Goal: Task Accomplishment & Management: Complete application form

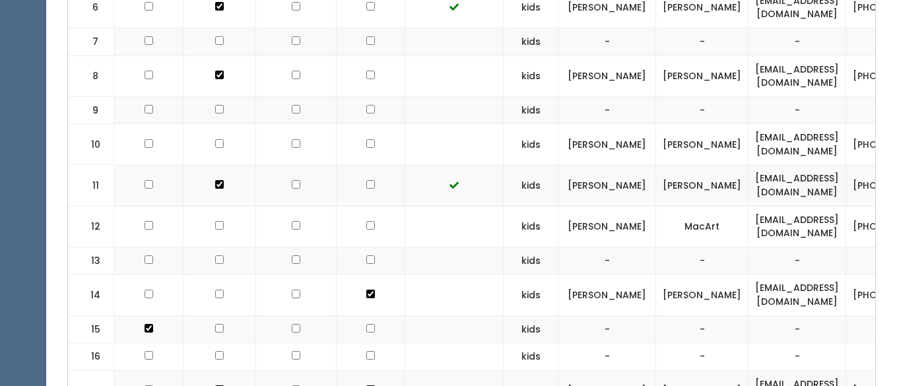
scroll to position [800, 0]
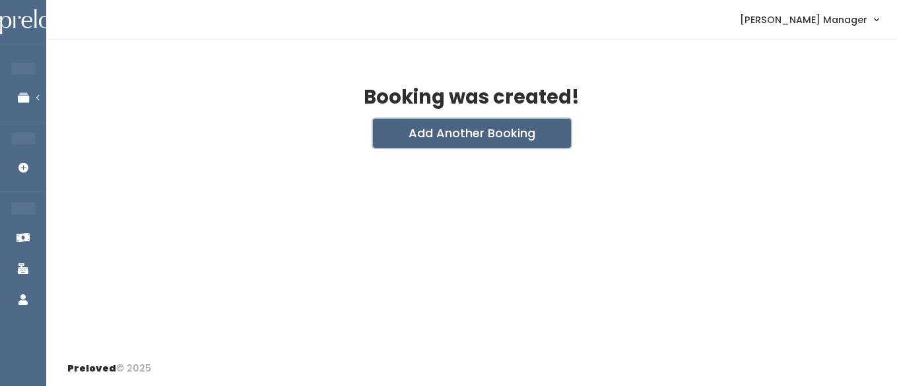
click at [442, 137] on button "Add Another Booking" at bounding box center [472, 133] width 198 height 29
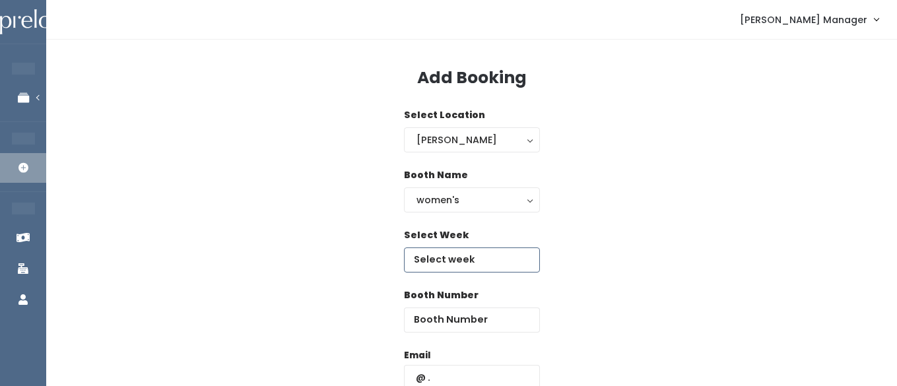
click at [459, 261] on input "text" at bounding box center [472, 260] width 136 height 25
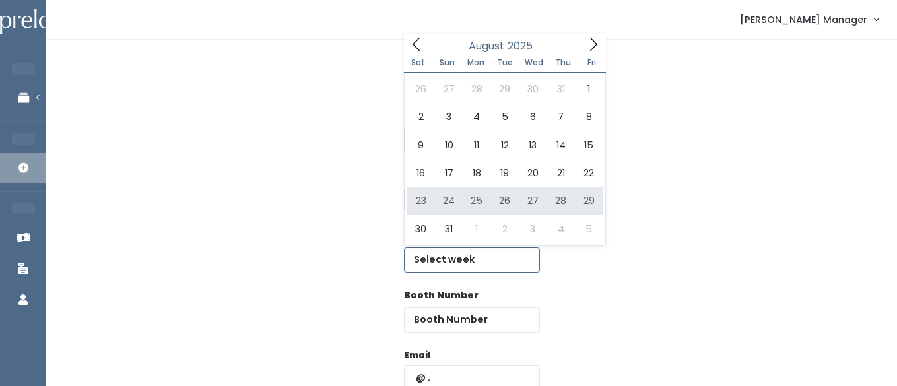
type input "August 23 to August 29"
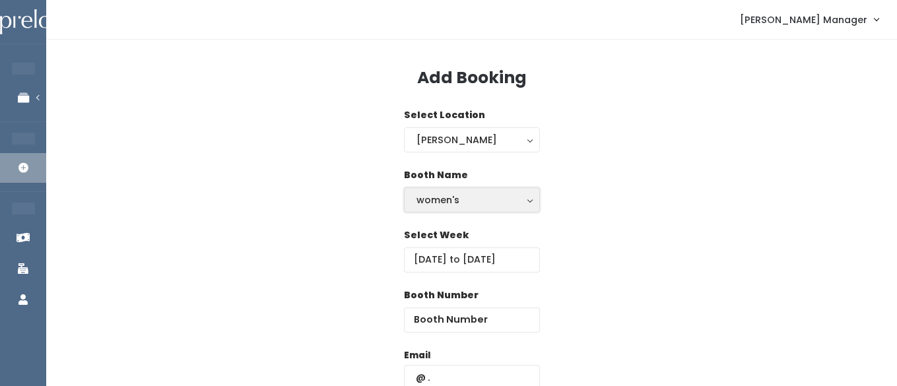
click at [454, 201] on div "women's" at bounding box center [472, 200] width 111 height 15
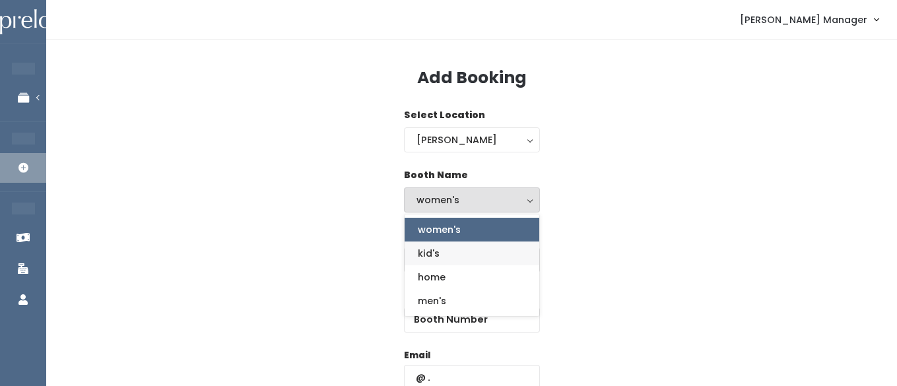
click at [433, 252] on span "kid's" at bounding box center [429, 253] width 22 height 15
select select "kids"
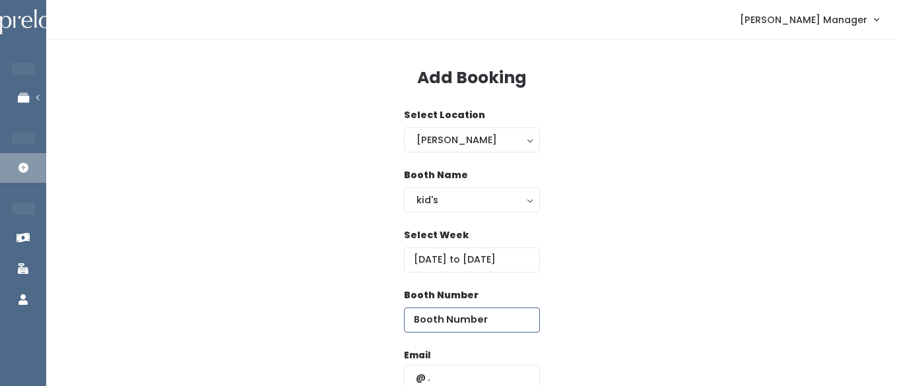
click at [473, 319] on input "number" at bounding box center [472, 320] width 136 height 25
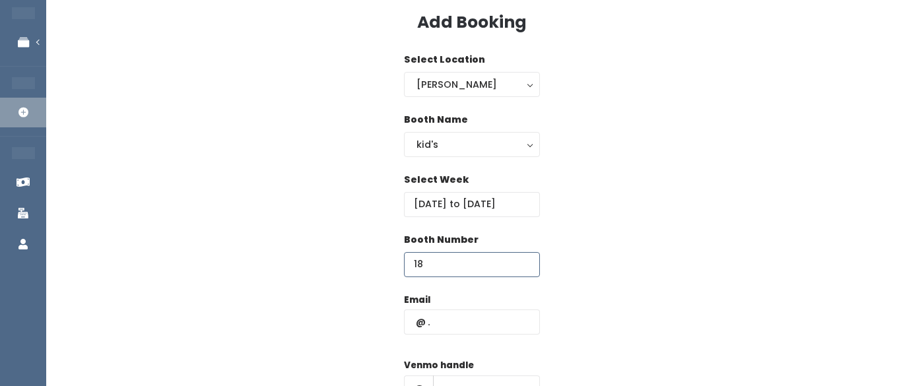
type input "18"
click at [456, 321] on input "text" at bounding box center [472, 322] width 136 height 25
drag, startPoint x: 533, startPoint y: 325, endPoint x: 402, endPoint y: 314, distance: 131.2
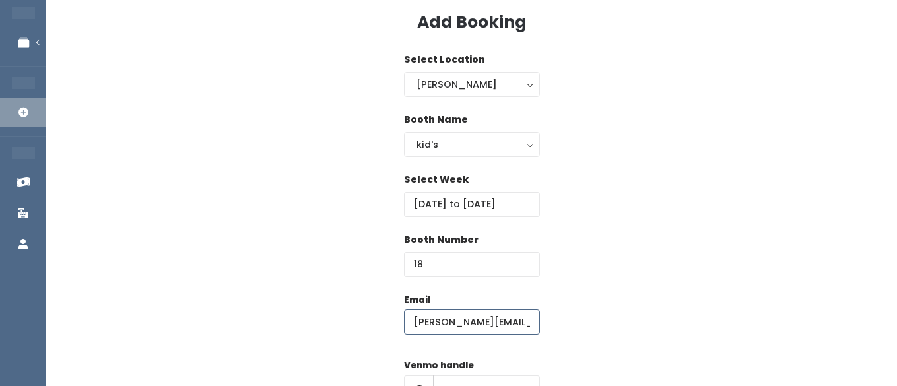
type input "anne.kanzee81012@gmail.com"
click at [638, 262] on div "Booth Number 18" at bounding box center [471, 263] width 809 height 60
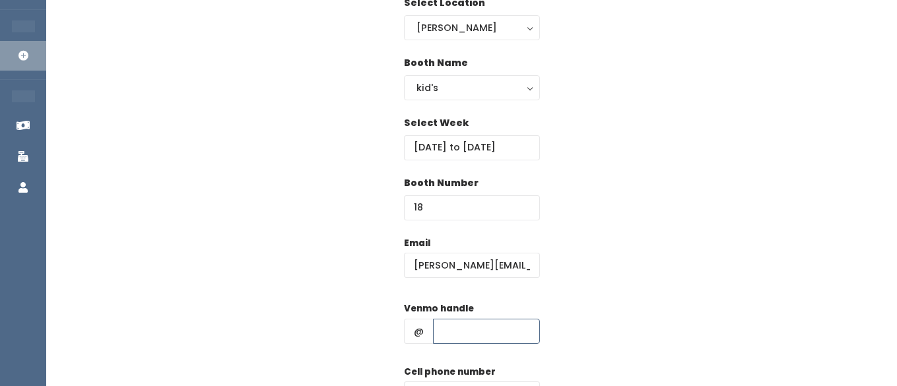
click at [453, 325] on input "text" at bounding box center [486, 331] width 107 height 25
type input "hhhh"
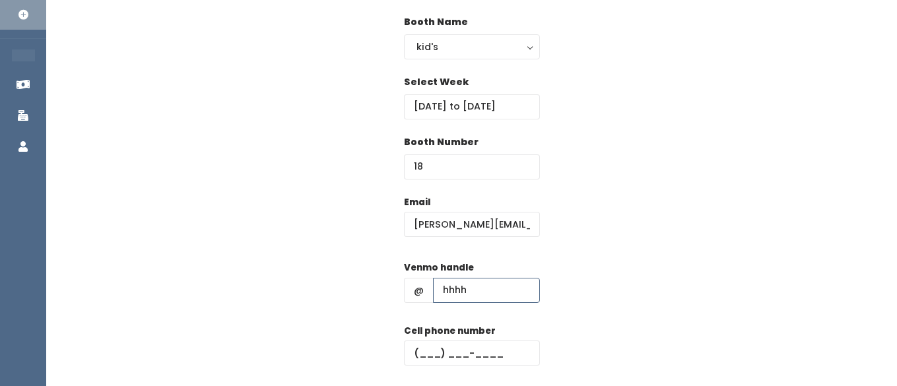
scroll to position [161, 0]
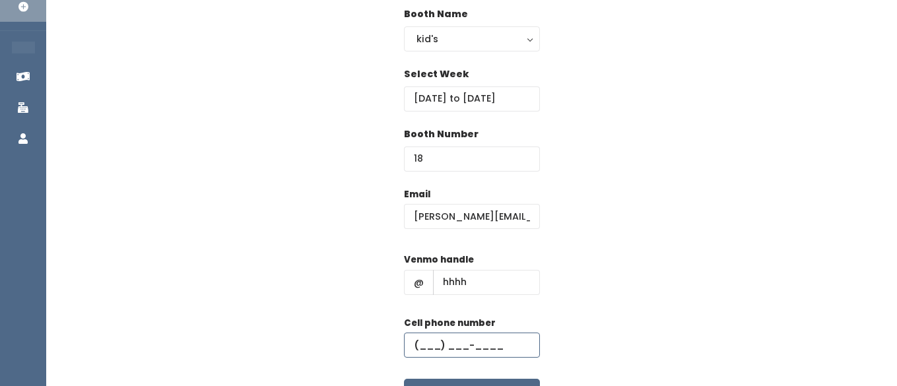
click at [455, 344] on input "text" at bounding box center [472, 345] width 136 height 25
type input "(555) 555-5555"
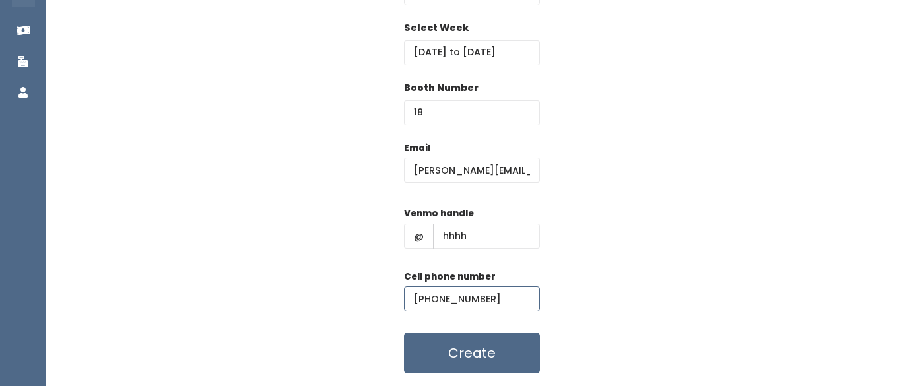
scroll to position [220, 0]
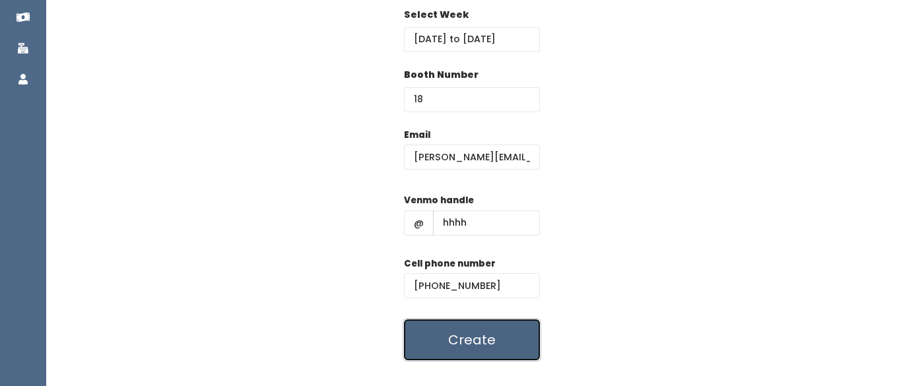
click at [455, 336] on button "Create" at bounding box center [472, 339] width 136 height 41
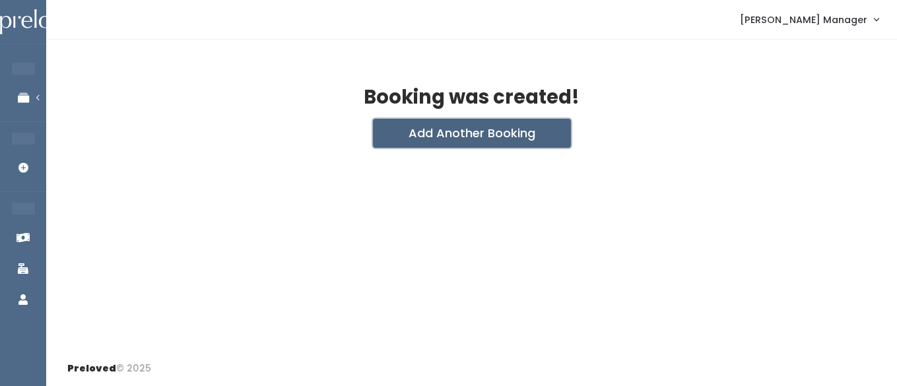
click at [438, 130] on button "Add Another Booking" at bounding box center [472, 133] width 198 height 29
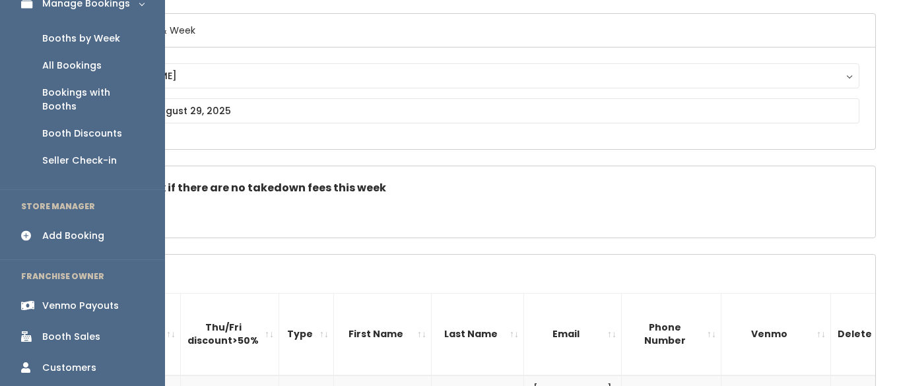
scroll to position [95, 0]
click at [88, 298] on div "Venmo Payouts" at bounding box center [80, 305] width 77 height 14
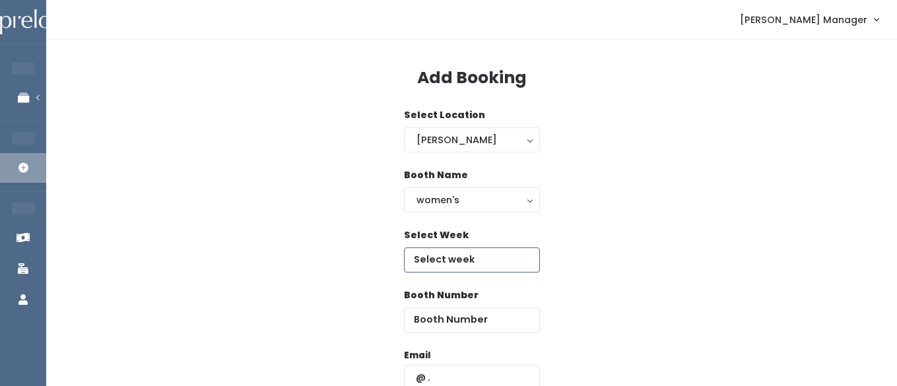
click at [446, 261] on input "text" at bounding box center [472, 260] width 136 height 25
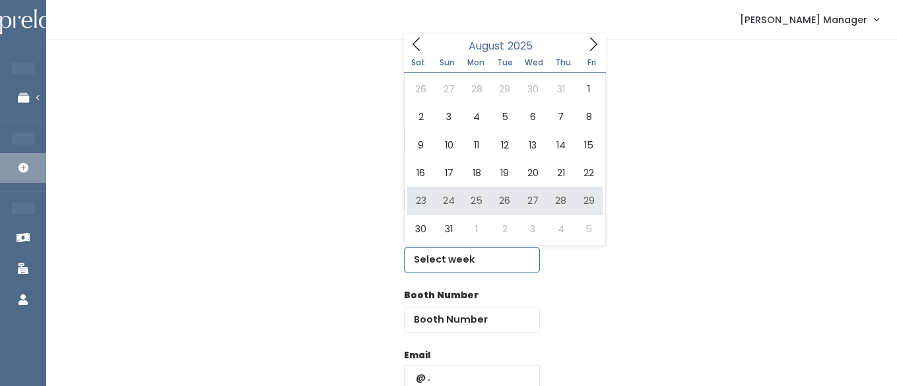
type input "August 23 to August 29"
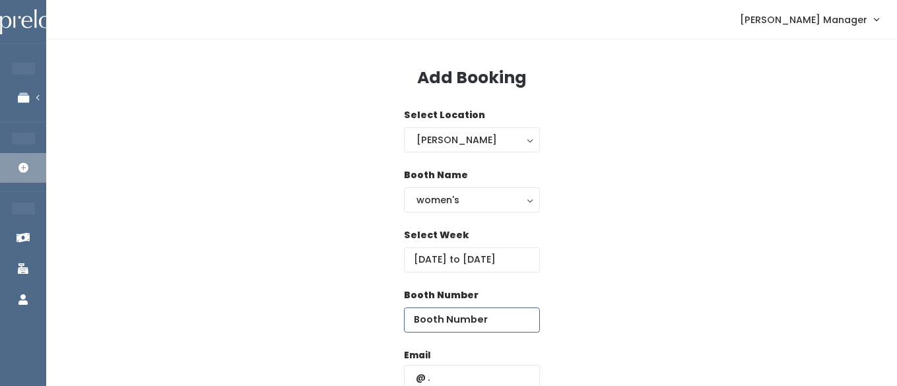
click at [500, 319] on input "number" at bounding box center [472, 320] width 136 height 25
type input "53"
click at [473, 364] on div "Email" at bounding box center [472, 376] width 136 height 55
click at [466, 368] on input "text" at bounding box center [472, 377] width 136 height 25
paste input "anne.kanzee81012@gmail.com"
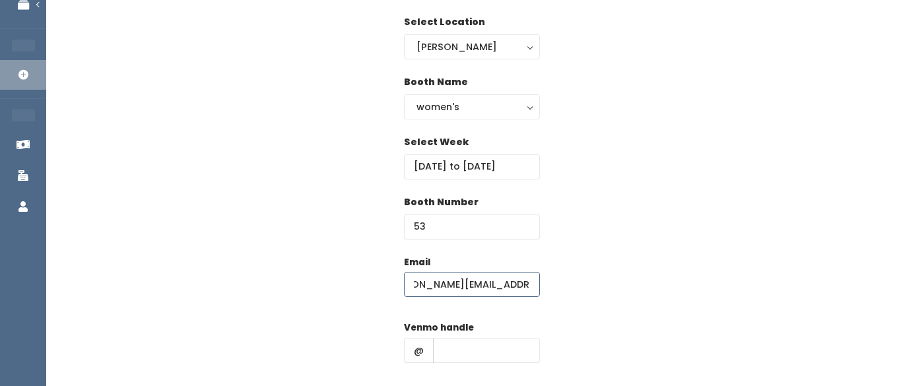
scroll to position [109, 0]
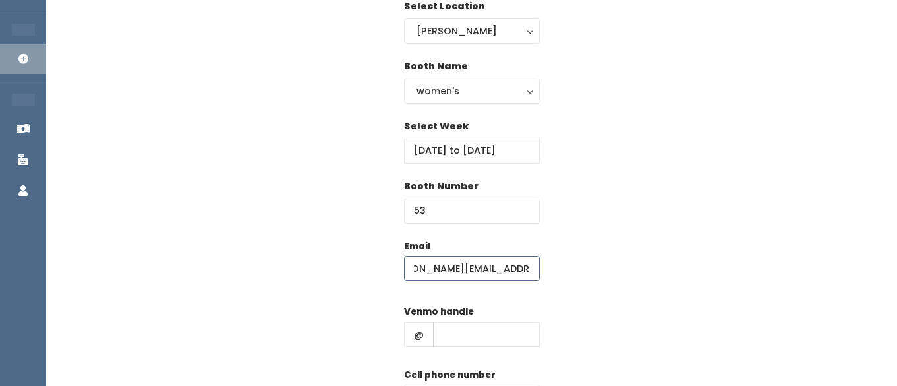
type input "anne.kanzee81012@gmail.com"
click at [451, 345] on input "text" at bounding box center [486, 334] width 107 height 25
type input "hhhh"
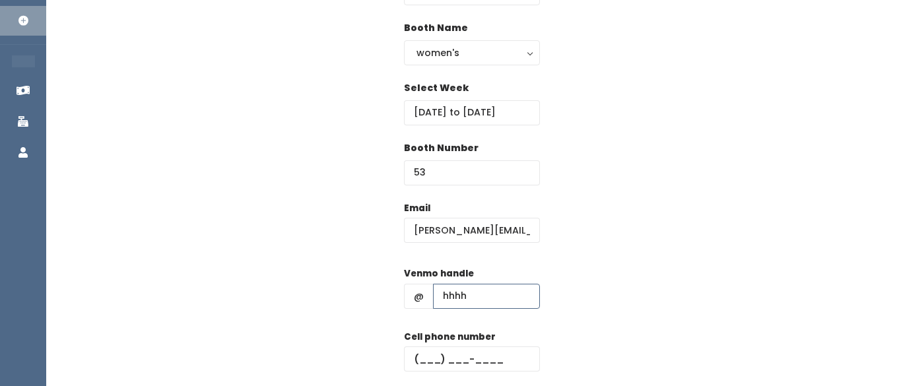
scroll to position [148, 0]
click at [447, 363] on input "text" at bounding box center [472, 358] width 136 height 25
type input "(555) 555-5555"
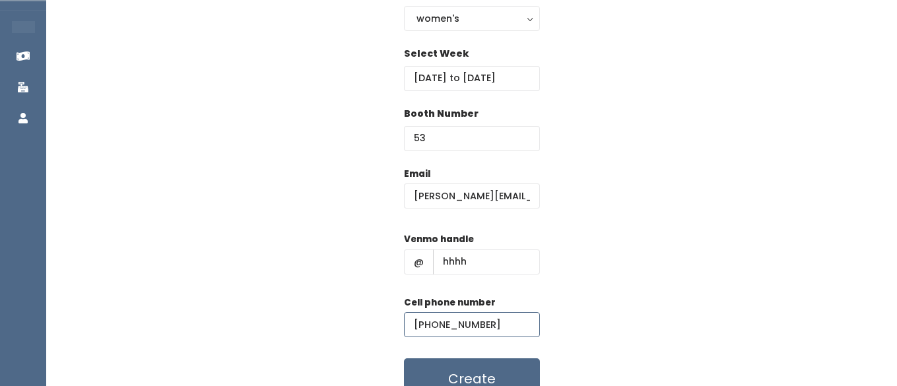
scroll to position [211, 0]
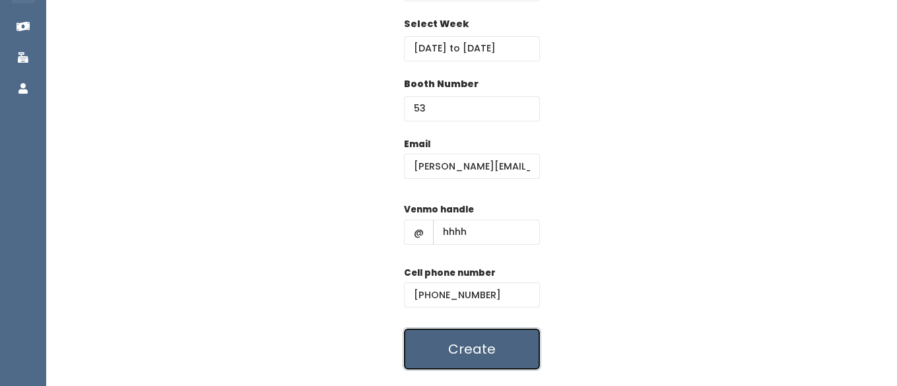
click at [466, 344] on button "Create" at bounding box center [472, 349] width 136 height 41
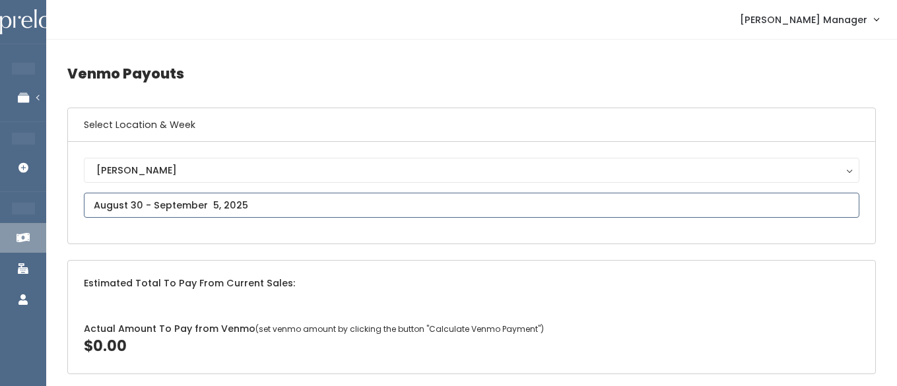
click at [133, 210] on input "text" at bounding box center [472, 205] width 776 height 25
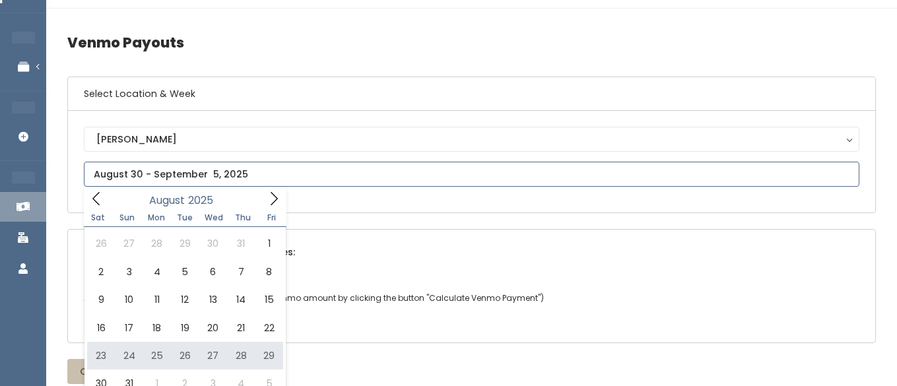
scroll to position [36, 0]
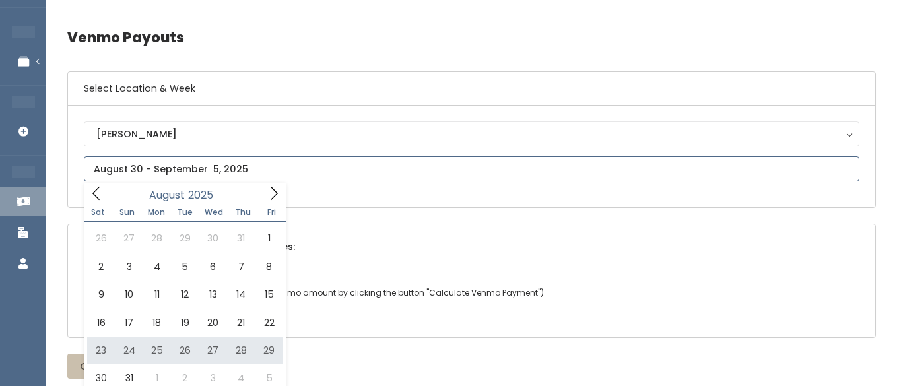
type input "August 23 to August 29"
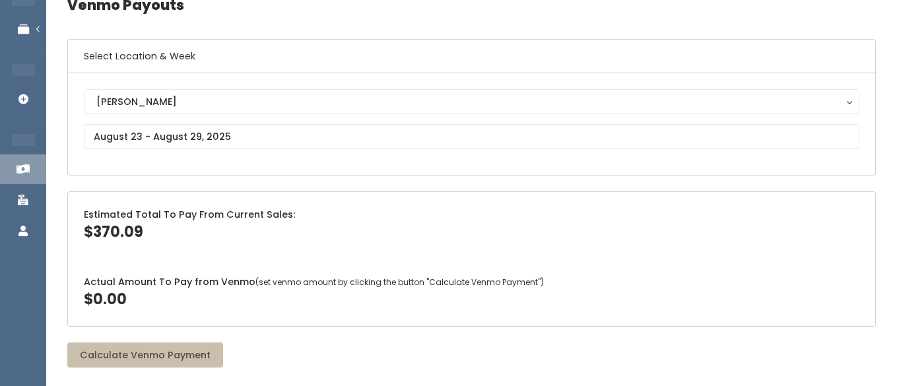
scroll to position [57, 0]
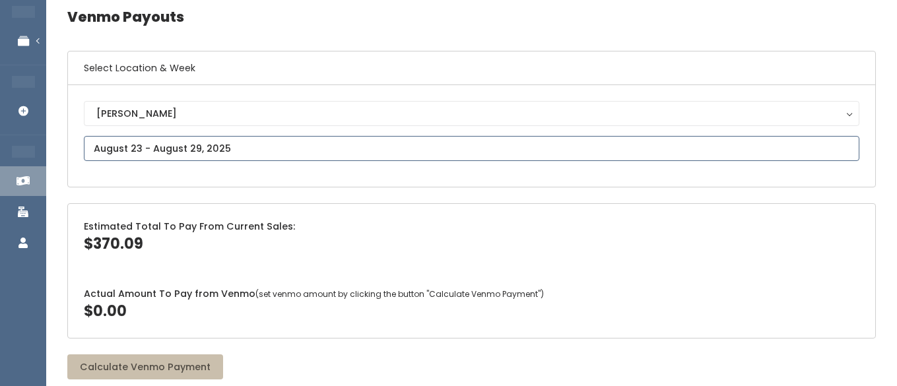
click at [232, 143] on input "text" at bounding box center [472, 148] width 776 height 25
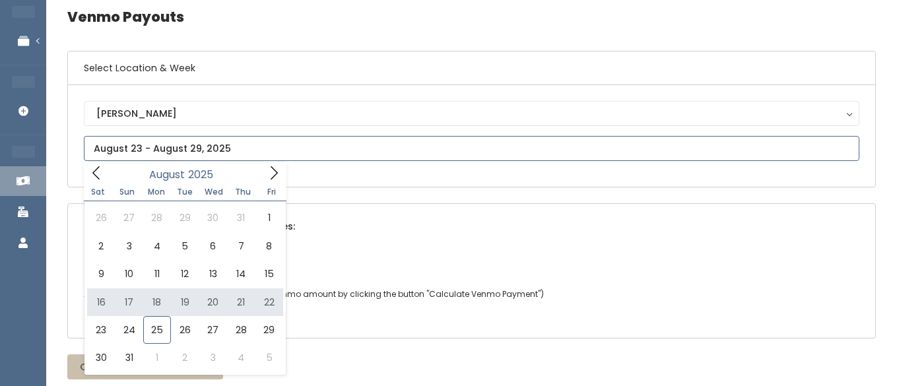
type input "August 16 to August 22"
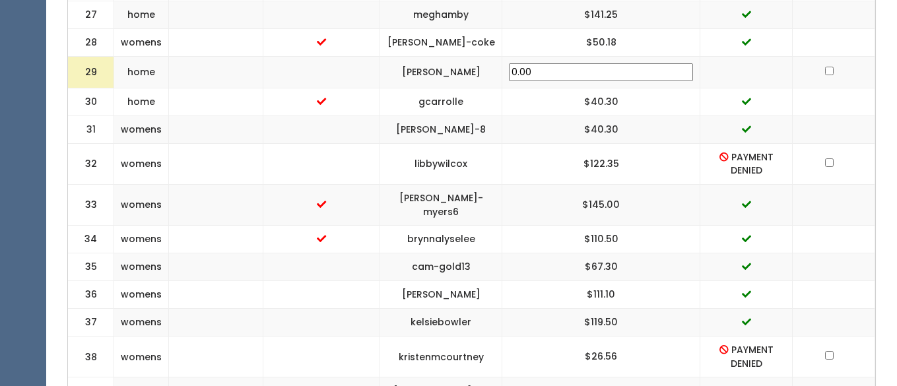
scroll to position [1348, 0]
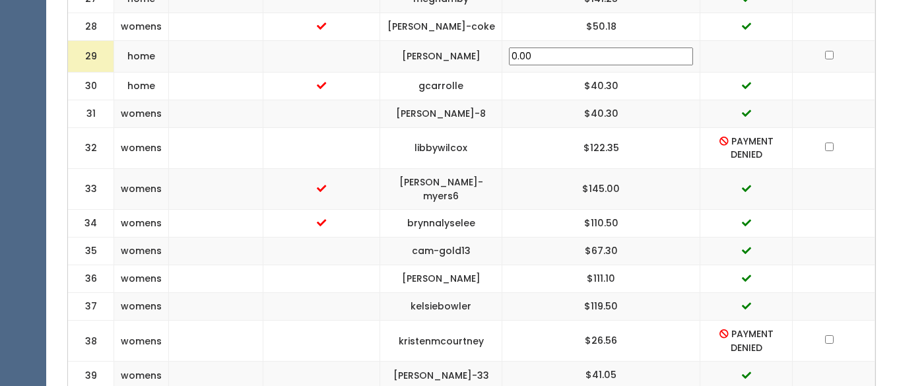
click at [502, 127] on td "libbywilcox" at bounding box center [441, 147] width 122 height 41
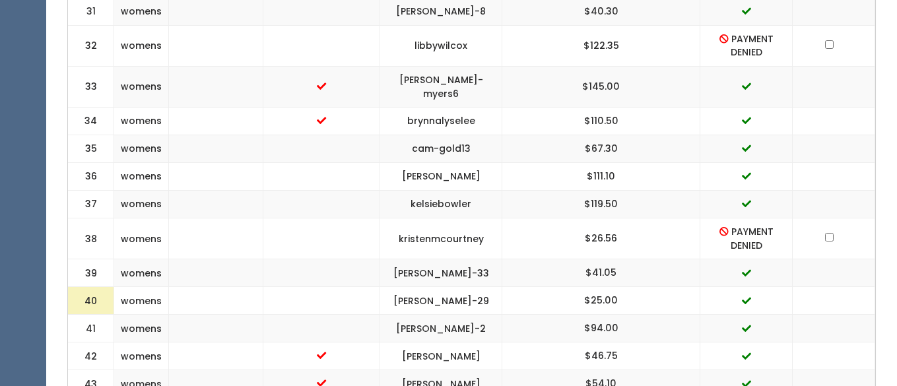
scroll to position [1448, 0]
